Goal: Transaction & Acquisition: Purchase product/service

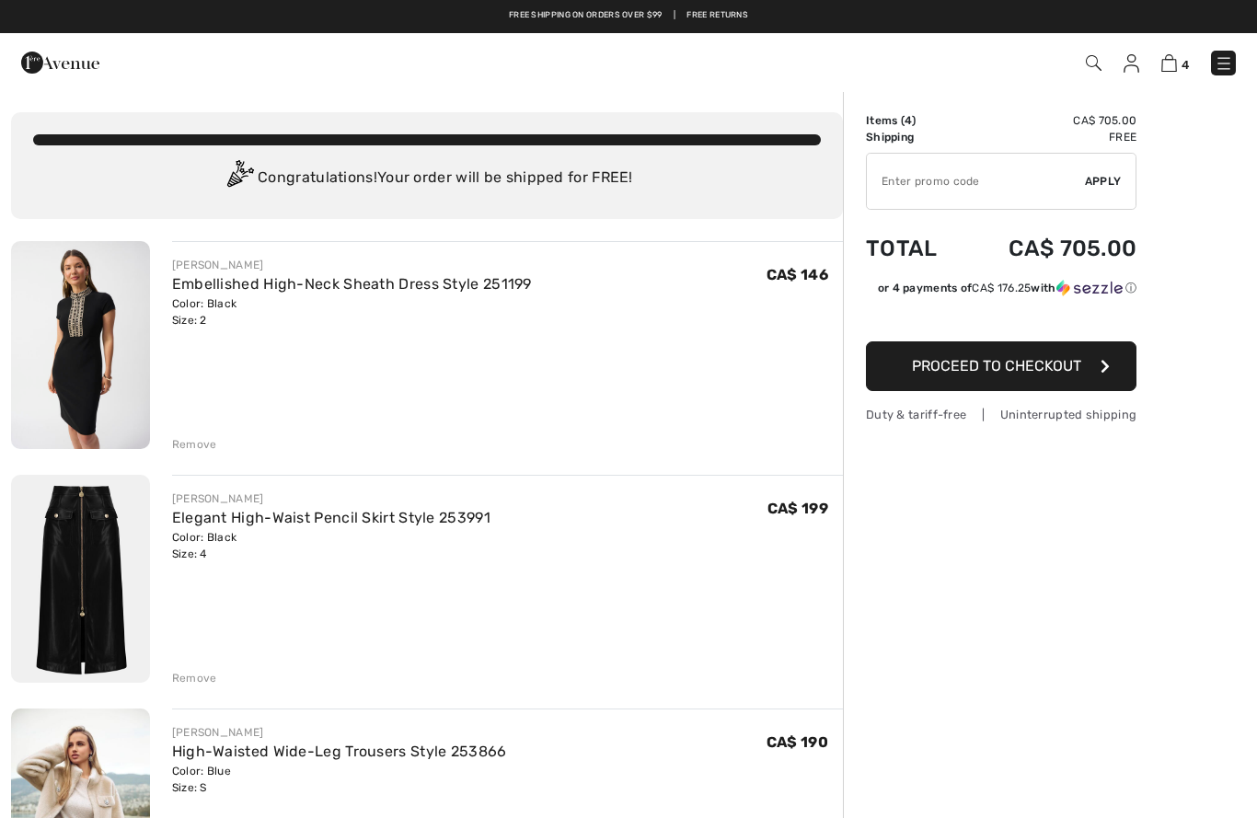
click at [1224, 64] on img at bounding box center [1223, 63] width 18 height 18
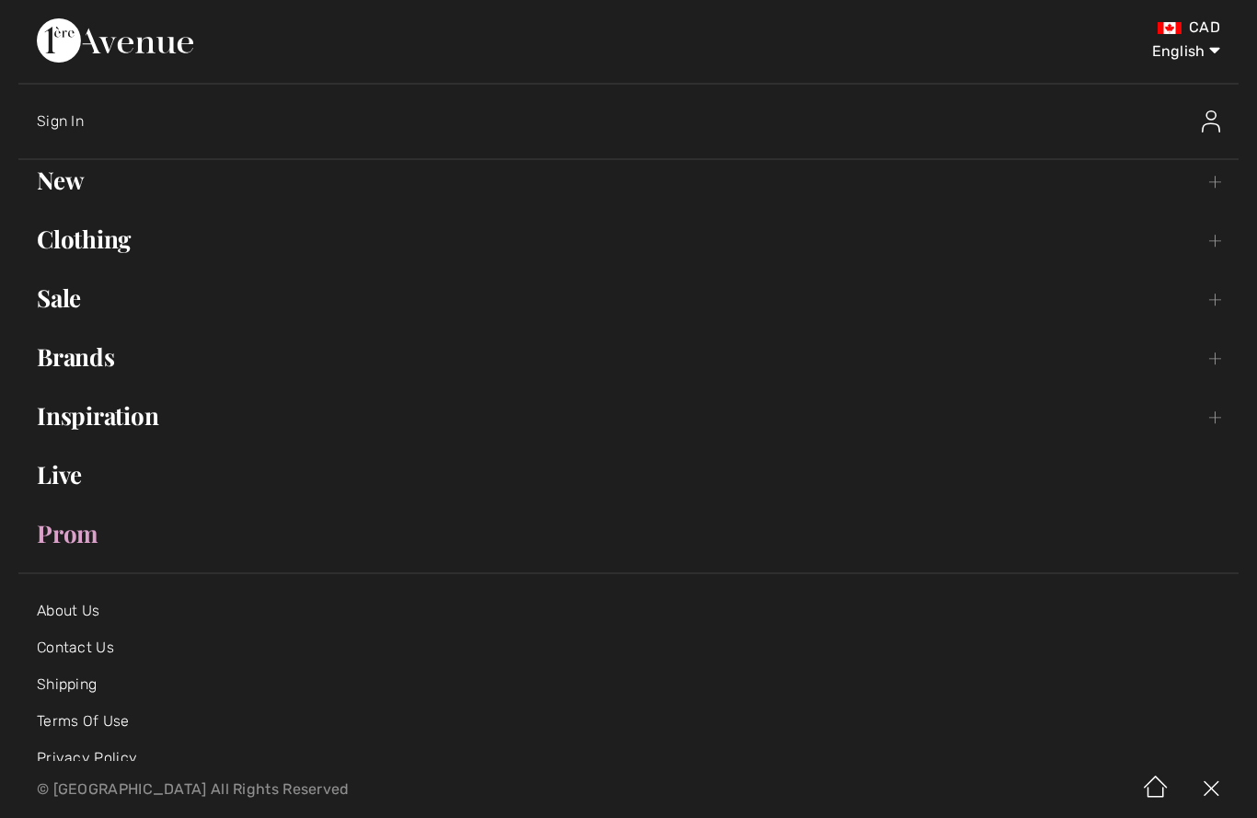
click at [63, 196] on link "New Toggle submenu" at bounding box center [628, 180] width 1220 height 40
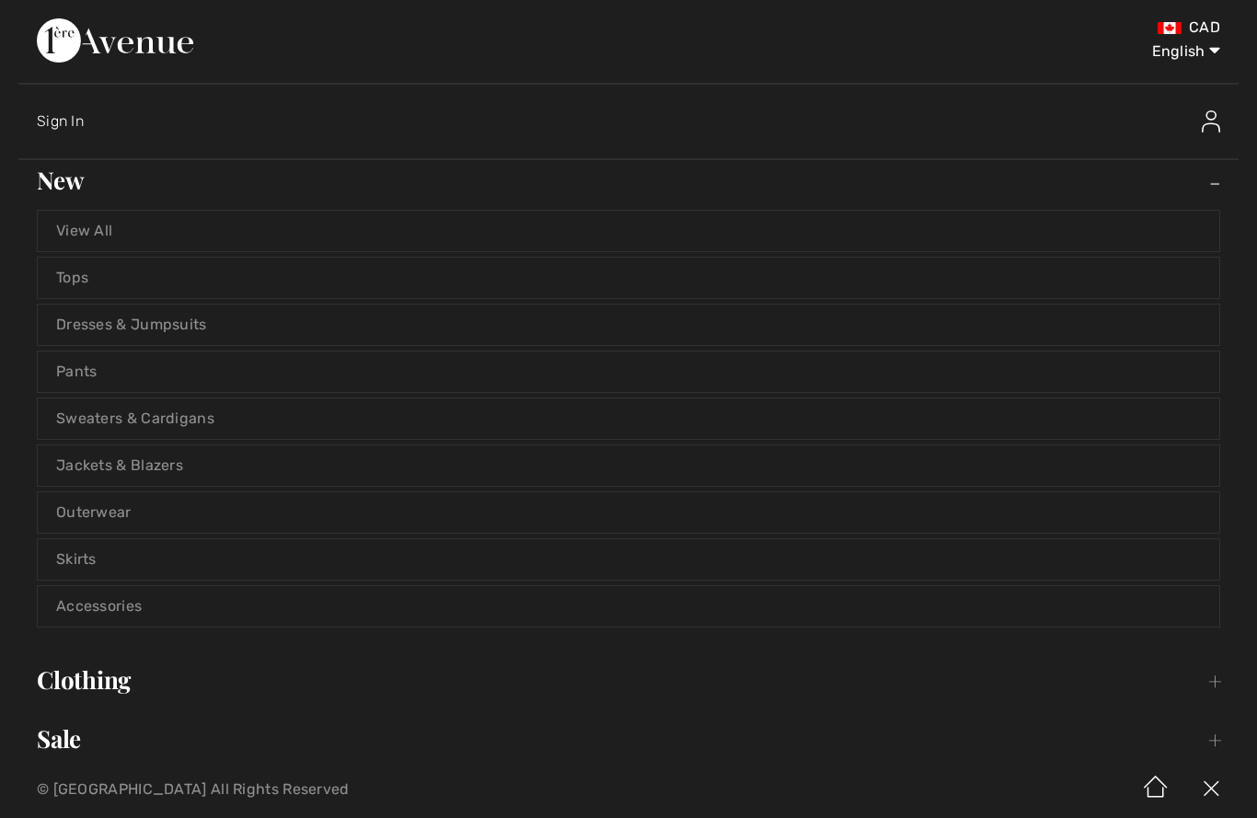
click at [99, 376] on link "Pants" at bounding box center [628, 371] width 1181 height 40
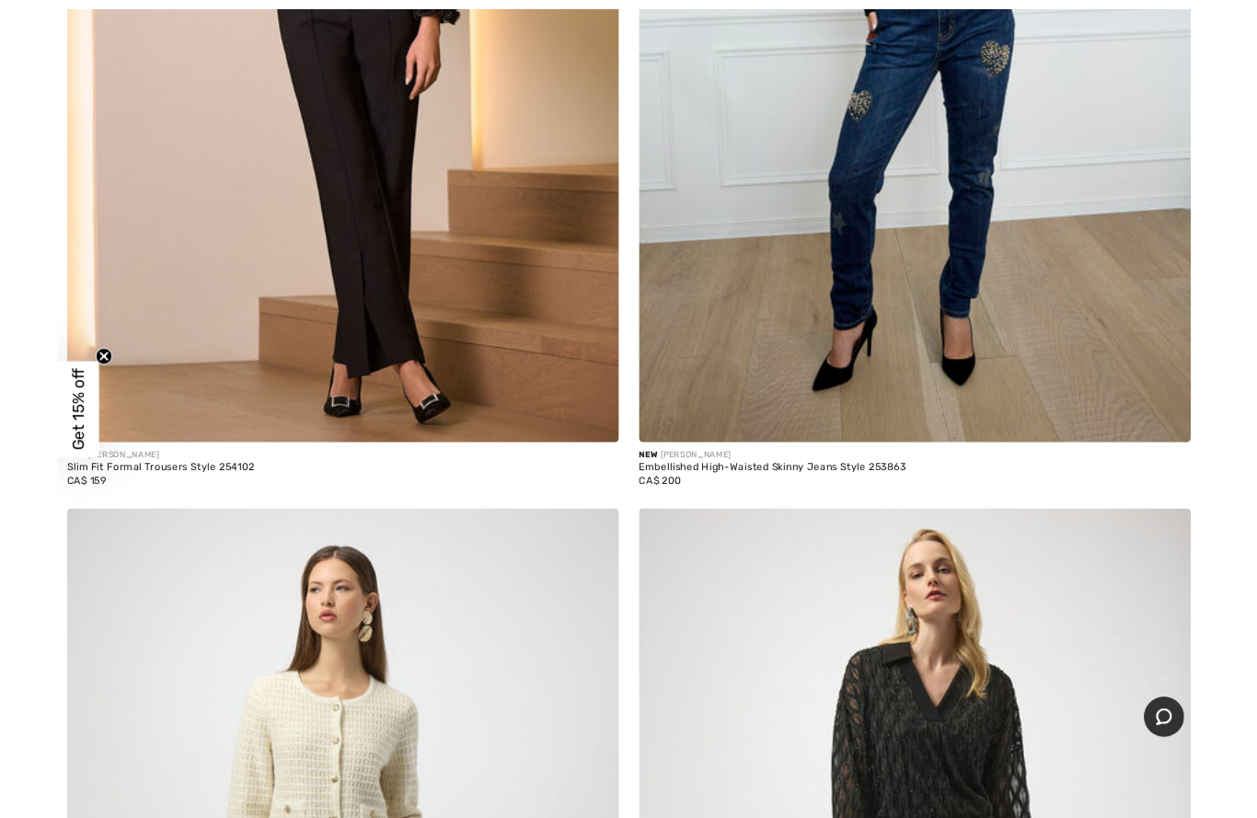
scroll to position [8647, 0]
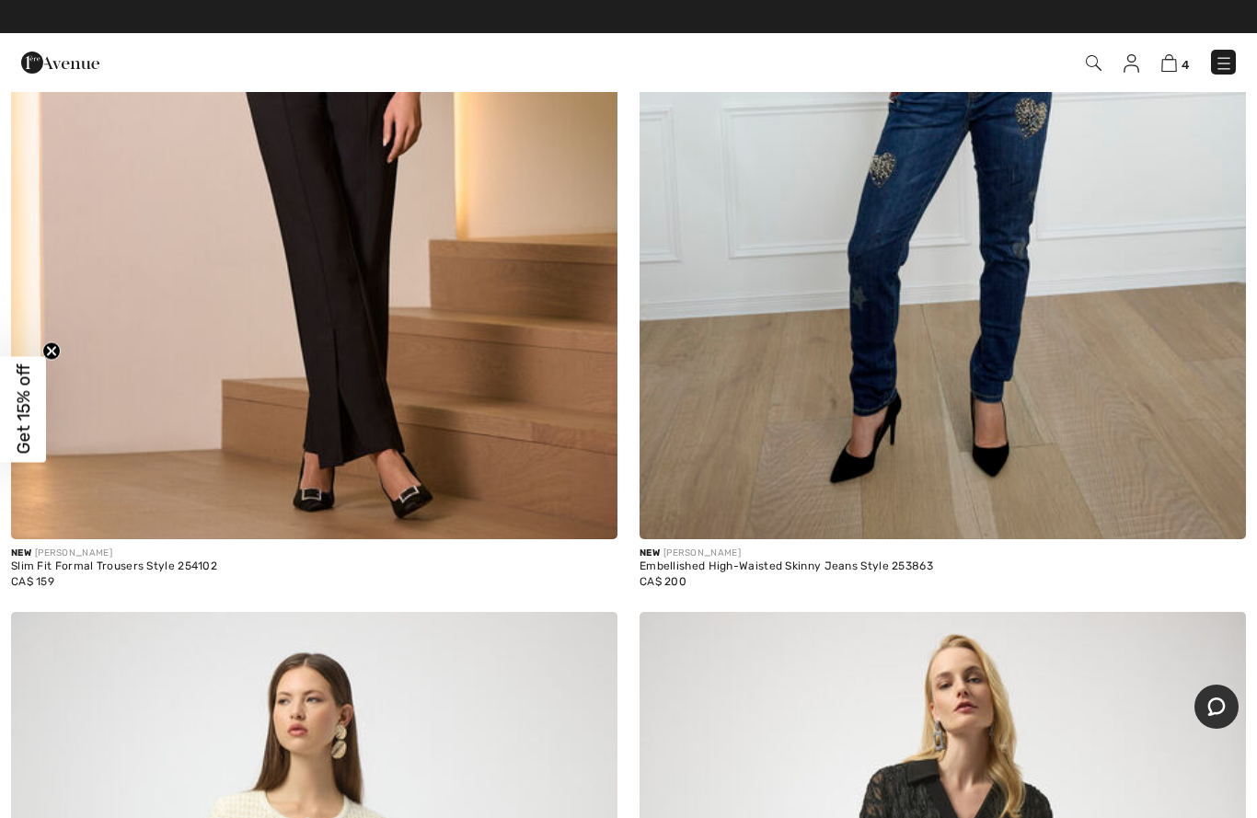
click at [1075, 391] on img at bounding box center [942, 85] width 606 height 910
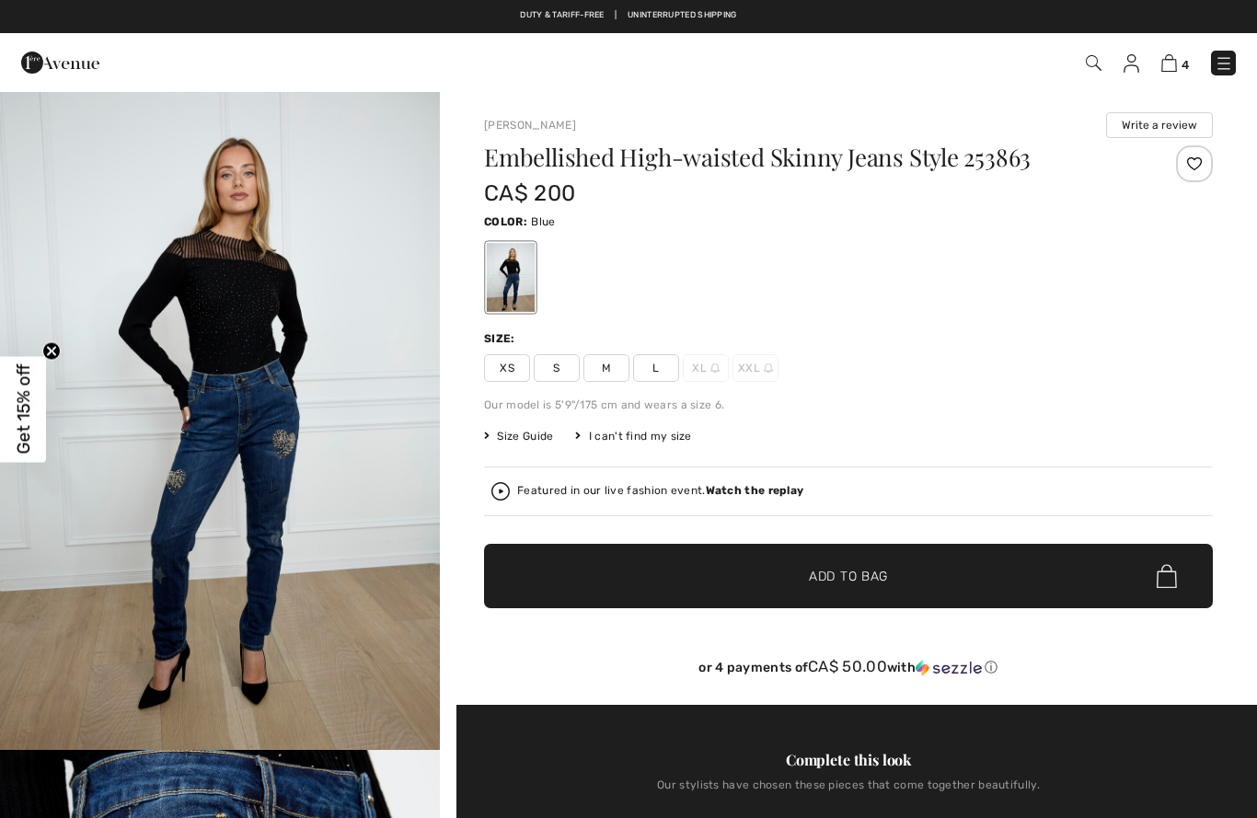
checkbox input "true"
